Goal: Check status: Check status

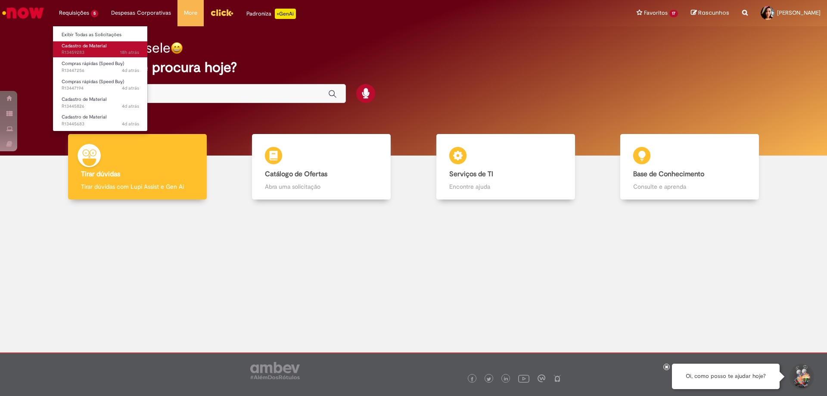
click at [84, 45] on span "Cadastro de Material" at bounding box center [84, 46] width 45 height 6
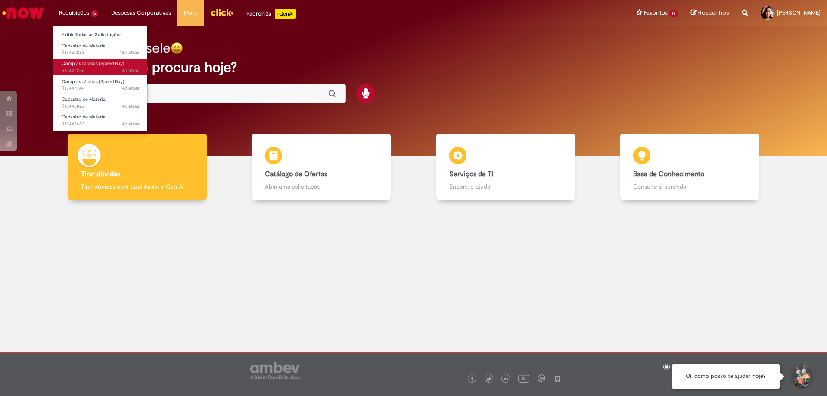
click at [87, 68] on span "4d atrás 4 dias atrás R13447256" at bounding box center [101, 70] width 78 height 7
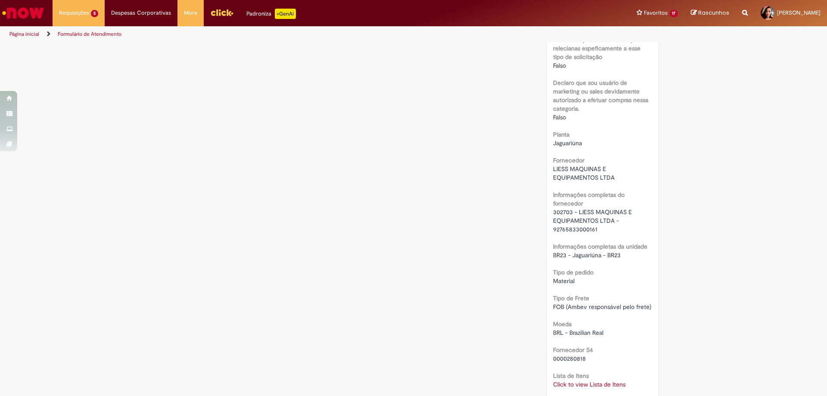
scroll to position [818, 0]
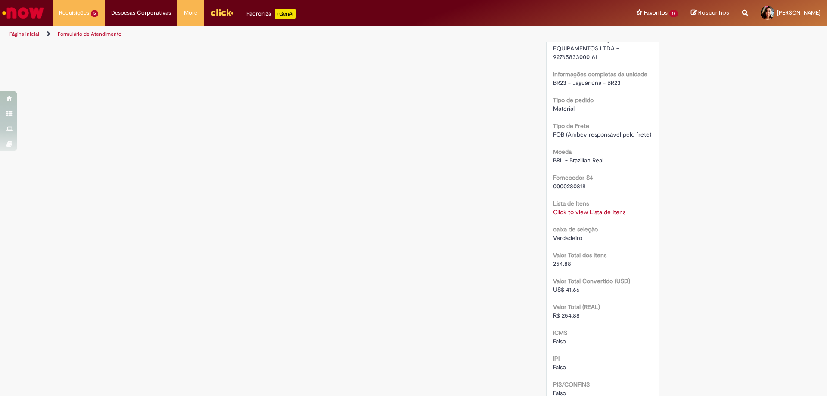
click at [578, 216] on link "Click to view Lista de Itens" at bounding box center [589, 212] width 72 height 8
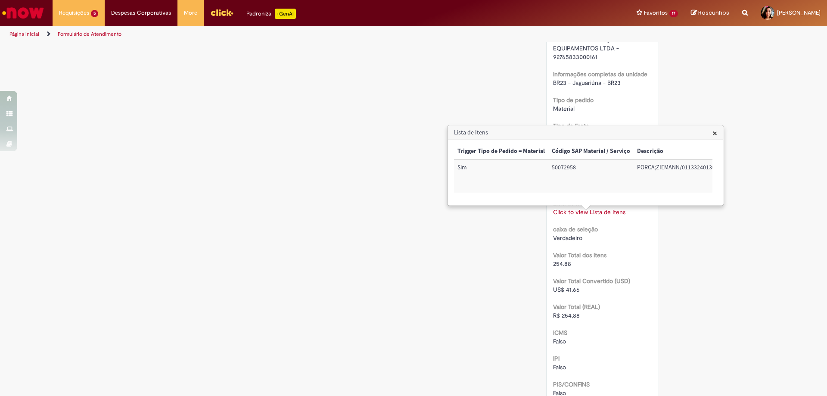
click at [715, 133] on span "×" at bounding box center [714, 133] width 5 height 12
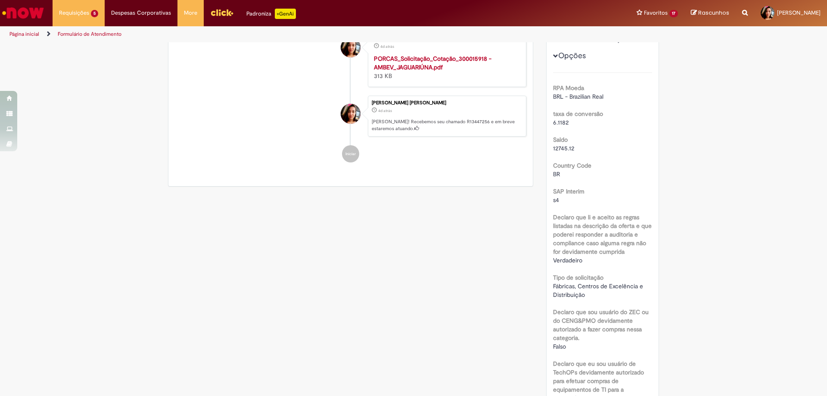
scroll to position [0, 0]
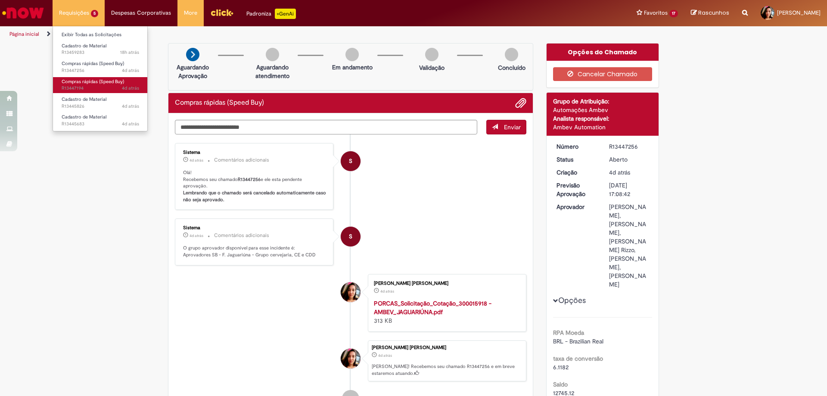
click at [103, 81] on span "Compras rápidas (Speed Buy)" at bounding box center [93, 81] width 62 height 6
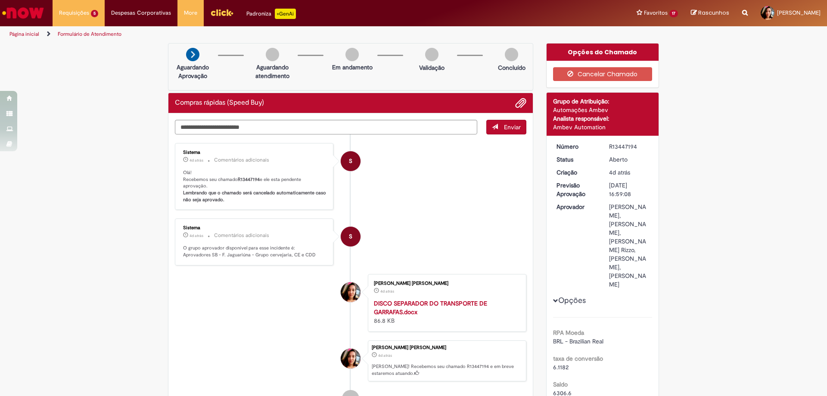
click at [96, 37] on link "Exibir Todas as Solicitações" at bounding box center [100, 34] width 95 height 9
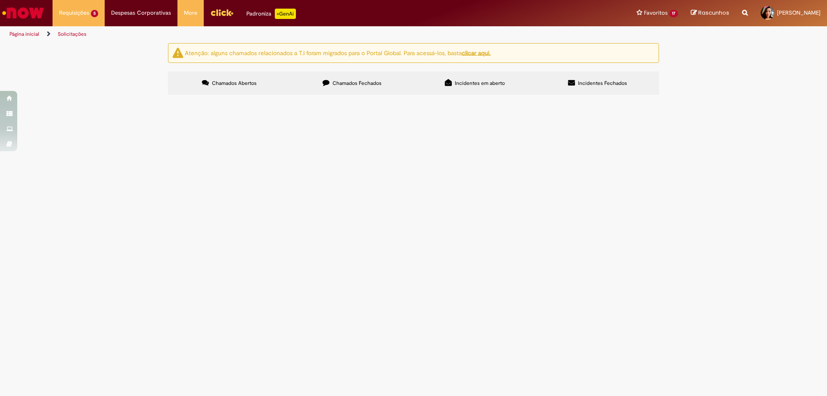
click at [363, 82] on span "Chamados Fechados" at bounding box center [356, 83] width 49 height 7
click at [0, 0] on span "Compras rápidas (Speed Buy)" at bounding box center [0, 0] width 0 height 0
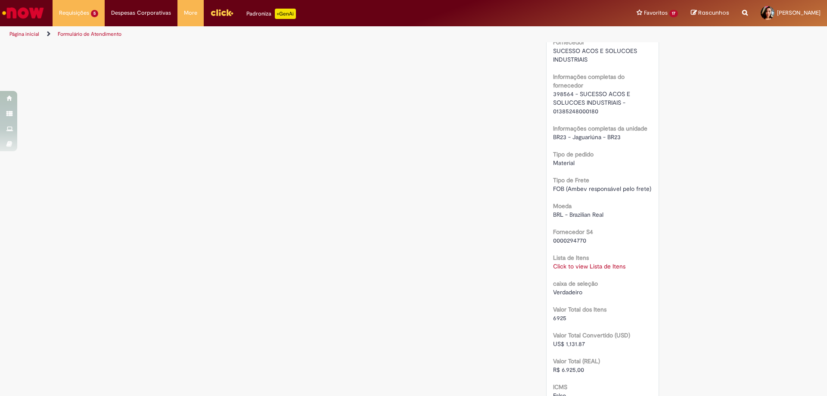
scroll to position [646, 0]
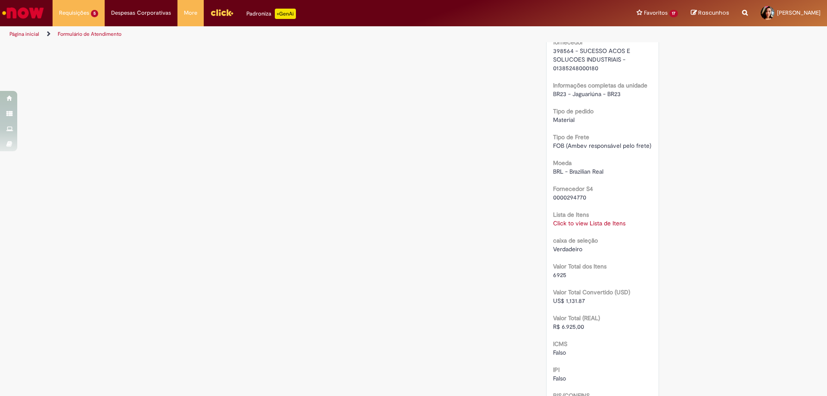
click at [585, 222] on link "Click to view Lista de Itens" at bounding box center [589, 223] width 72 height 8
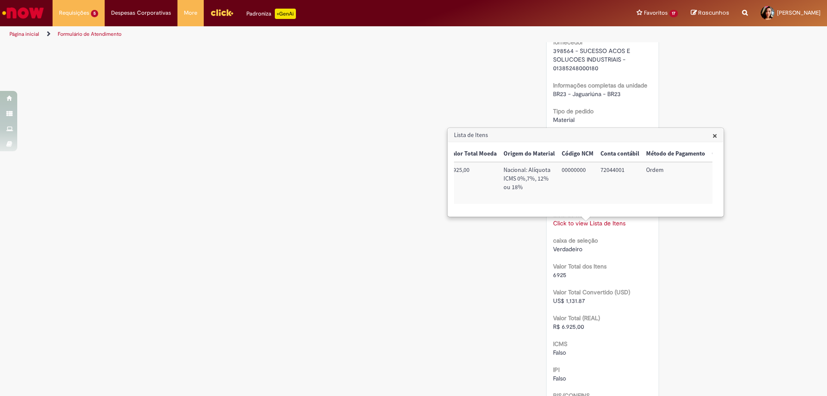
scroll to position [0, 380]
drag, startPoint x: 700, startPoint y: 170, endPoint x: 661, endPoint y: 170, distance: 38.8
click at [661, 170] on td "100001934693" at bounding box center [685, 183] width 55 height 42
copy td "100001934693"
click at [775, 240] on div "Verificar Código de Barras Aguardando Aprovação Aguardando atendimento Cancelad…" at bounding box center [413, 48] width 827 height 1303
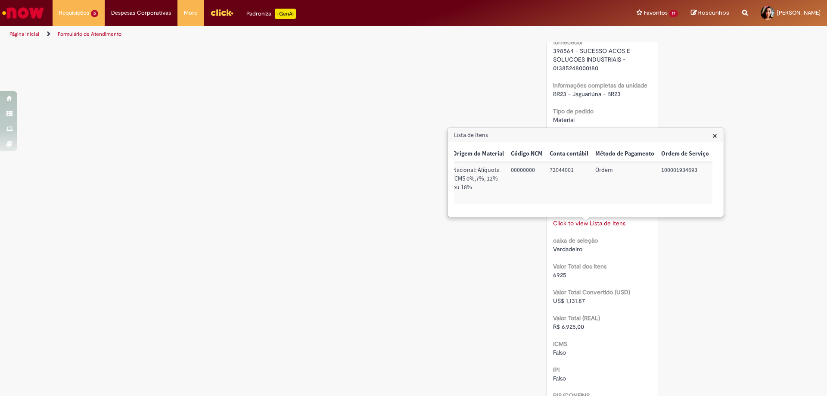
click at [715, 135] on span "×" at bounding box center [714, 136] width 5 height 12
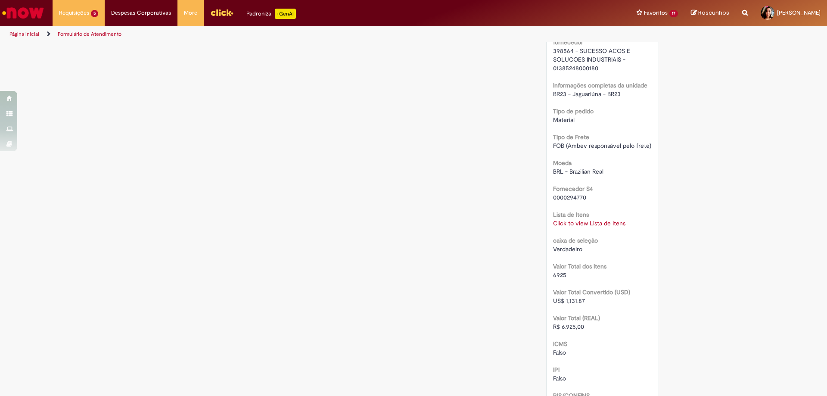
click at [744, 194] on div "Verificar Código de Barras Aguardando Aprovação Aguardando atendimento Cancelad…" at bounding box center [413, 48] width 827 height 1303
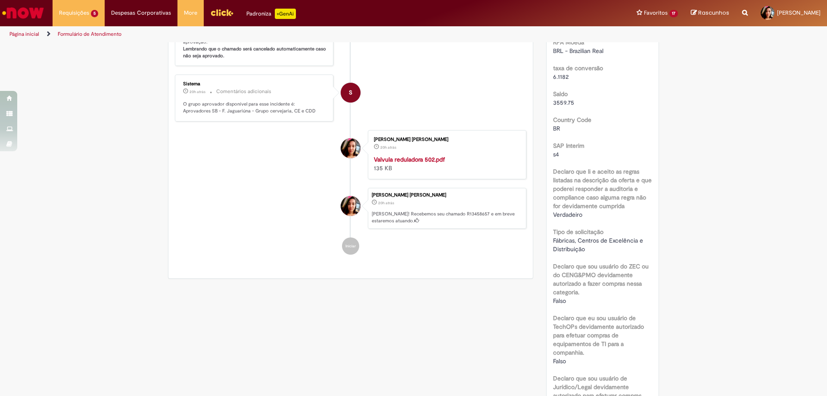
scroll to position [0, 0]
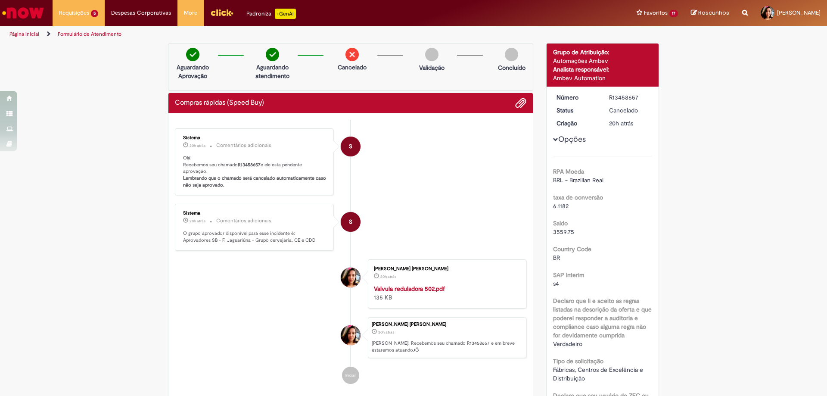
click at [553, 140] on span "Opções para R13458657" at bounding box center [555, 139] width 5 height 5
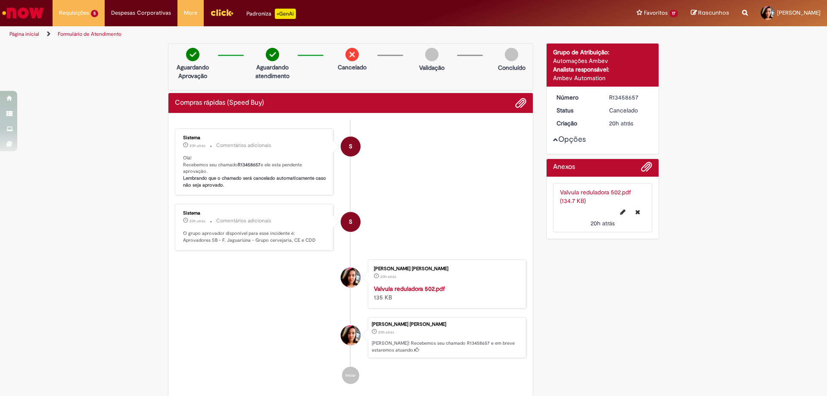
click at [553, 140] on span "Opções para R13458657" at bounding box center [555, 139] width 5 height 5
